Goal: Information Seeking & Learning: Check status

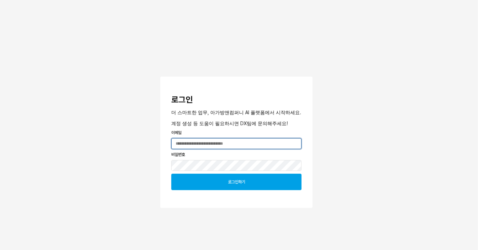
type input "**********"
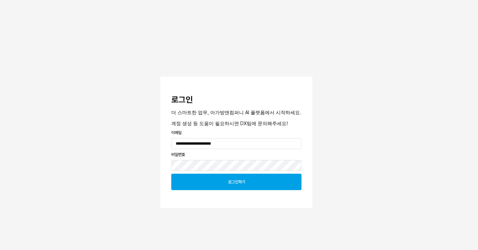
click at [228, 184] on p "로그인하기" at bounding box center [236, 181] width 17 height 5
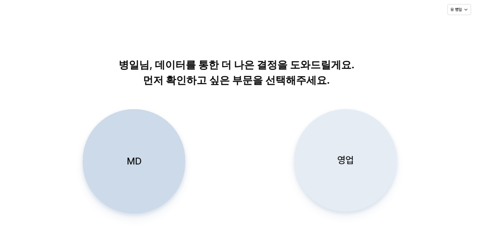
click at [339, 139] on div "영업" at bounding box center [346, 160] width 96 height 102
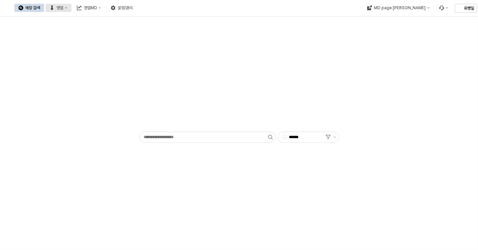
click at [63, 8] on div "영업" at bounding box center [59, 7] width 7 height 5
click at [129, 32] on div "매장상세 현황" at bounding box center [135, 31] width 36 height 5
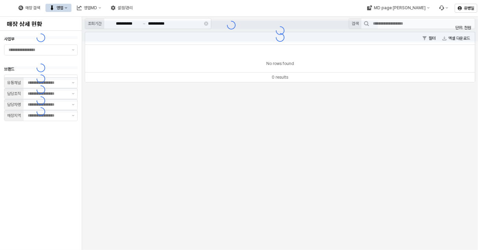
type input "**"
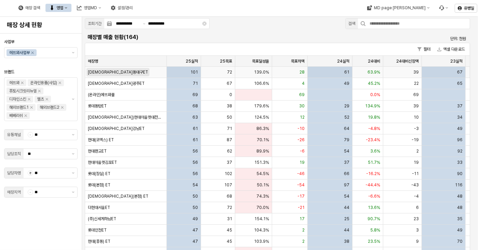
click at [95, 72] on span "신세계동대구ET" at bounding box center [118, 71] width 60 height 5
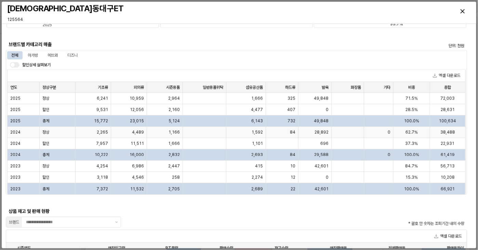
scroll to position [495, 0]
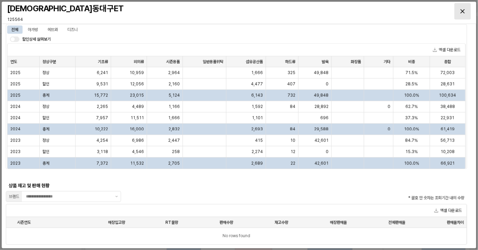
click at [460, 9] on div "Close" at bounding box center [463, 11] width 16 height 16
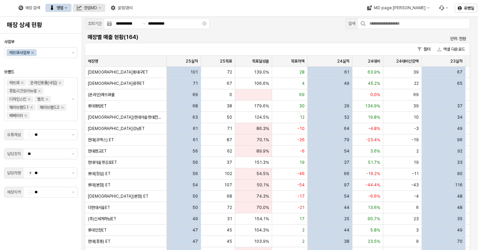
click at [97, 10] on div "영업MD" at bounding box center [90, 7] width 13 height 5
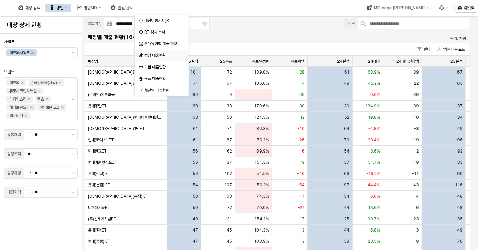
click at [164, 56] on div "정상 매출현황" at bounding box center [162, 55] width 36 height 5
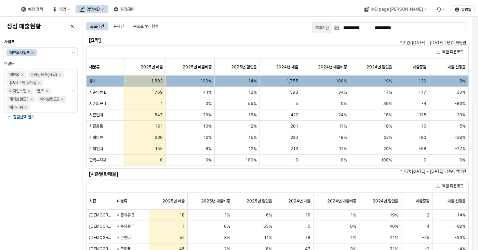
click at [100, 9] on div "영업MD" at bounding box center [93, 9] width 13 height 5
click at [135, 11] on div "설정/관리" at bounding box center [127, 9] width 15 height 5
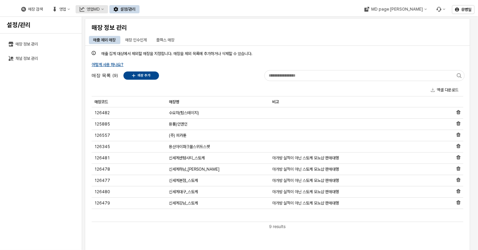
click at [100, 11] on div "영업MD" at bounding box center [93, 9] width 13 height 5
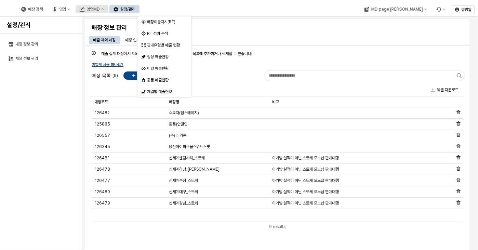
click at [100, 11] on div "영업MD" at bounding box center [93, 9] width 13 height 5
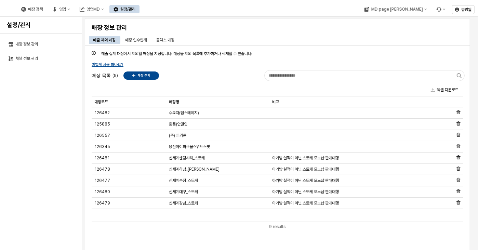
click at [125, 13] on div "매장 검색 영업 영업MD 설정/관리" at bounding box center [78, 9] width 122 height 14
click at [66, 11] on div "영업" at bounding box center [62, 9] width 7 height 5
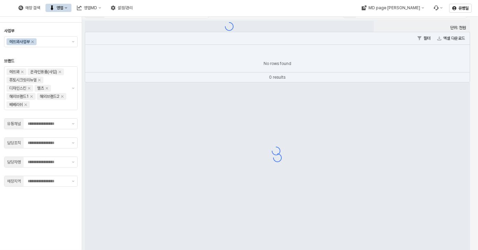
type input "**"
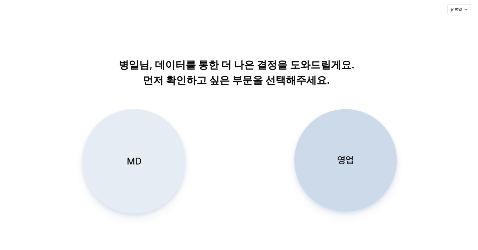
click at [140, 169] on div "MD" at bounding box center [134, 161] width 96 height 104
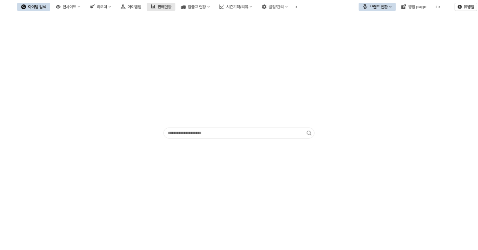
click at [171, 7] on div "판매현황" at bounding box center [165, 6] width 14 height 5
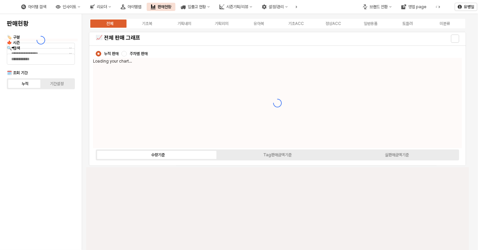
type input "****"
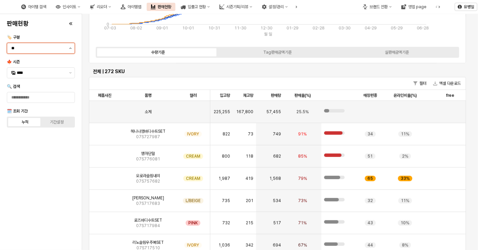
click at [70, 49] on button "제안 사항 표시" at bounding box center [70, 48] width 8 height 10
click at [69, 52] on button "제안 사항 표시" at bounding box center [70, 48] width 8 height 10
click at [171, 6] on div "판매현황" at bounding box center [165, 6] width 14 height 5
click at [248, 8] on div "시즌기획/리뷰" at bounding box center [237, 6] width 22 height 5
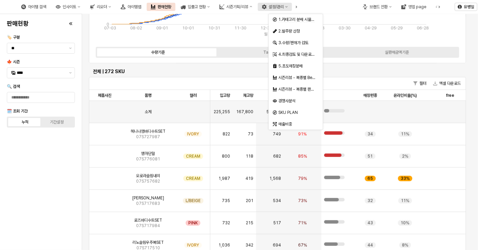
click at [292, 3] on button "설정/관리" at bounding box center [275, 7] width 34 height 8
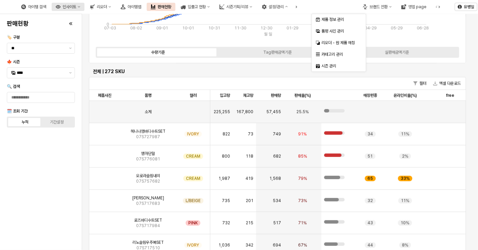
click at [84, 4] on button "인사이트" at bounding box center [68, 7] width 33 height 8
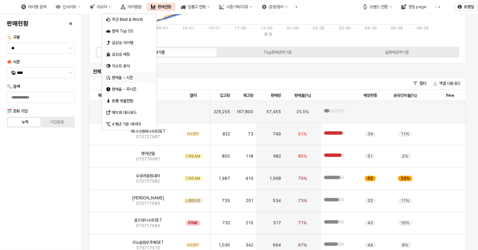
click at [133, 77] on div "판매율 - 시즌" at bounding box center [130, 77] width 36 height 5
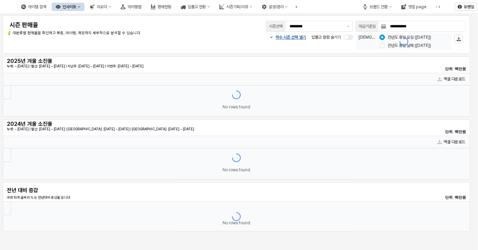
type input "********"
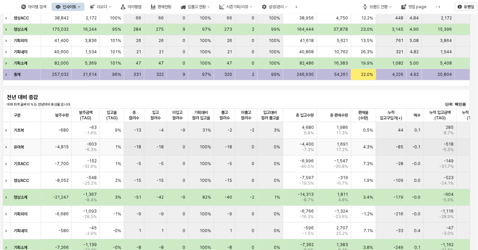
scroll to position [308, 0]
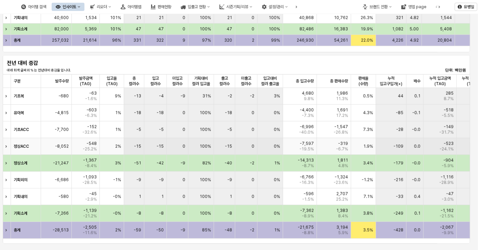
click at [311, 139] on div "-7,597 -19.5%" at bounding box center [300, 146] width 34 height 17
